Goal: Task Accomplishment & Management: Use online tool/utility

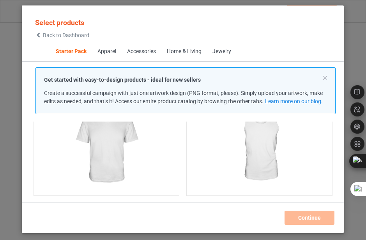
scroll to position [354, 0]
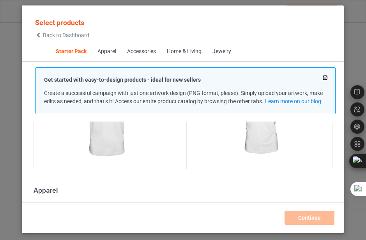
click at [327, 78] on button at bounding box center [326, 78] width 4 height 4
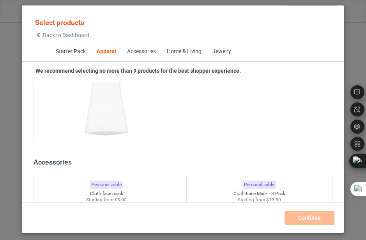
scroll to position [3167, 0]
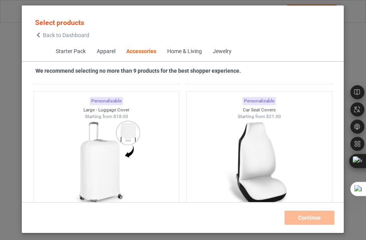
scroll to position [6681, 0]
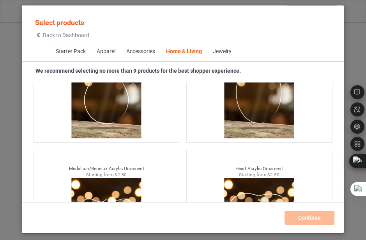
scroll to position [12303, 0]
